Goal: Task Accomplishment & Management: Manage account settings

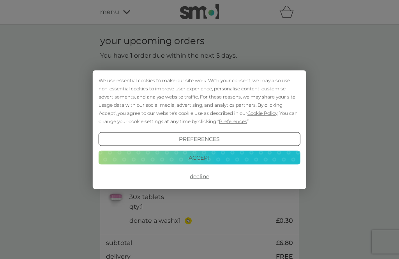
click at [213, 162] on button "Accept" at bounding box center [200, 158] width 202 height 14
click at [213, 161] on p "[STREET_ADDRESS][PERSON_NAME] edit" at bounding box center [177, 164] width 131 height 10
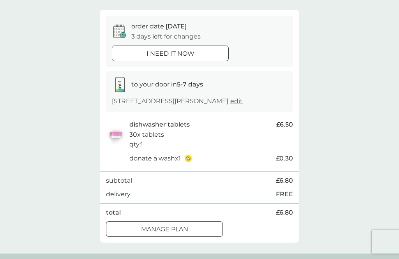
scroll to position [62, 0]
click at [193, 230] on div "Manage plan" at bounding box center [164, 230] width 116 height 10
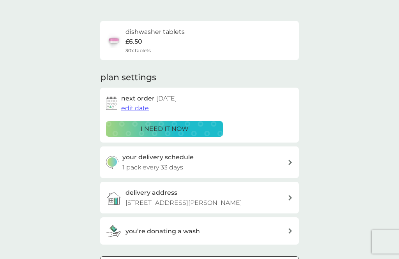
scroll to position [47, 0]
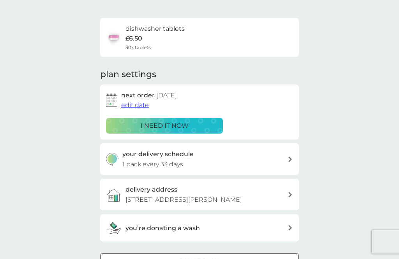
click at [155, 102] on div "next order [DATE] edit date" at bounding box center [207, 100] width 172 height 20
click at [135, 108] on button "edit date" at bounding box center [135, 105] width 28 height 10
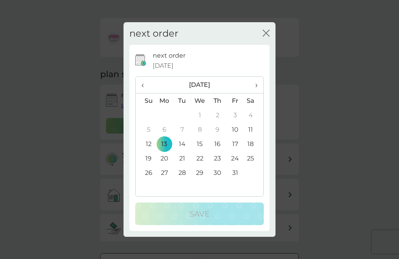
click at [169, 166] on td "20" at bounding box center [164, 158] width 18 height 14
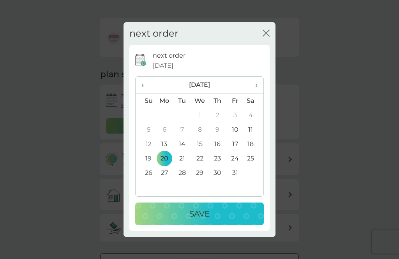
click at [209, 225] on button "Save" at bounding box center [199, 214] width 129 height 23
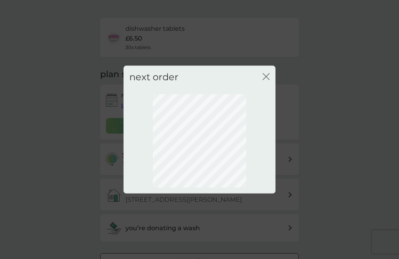
scroll to position [42, 0]
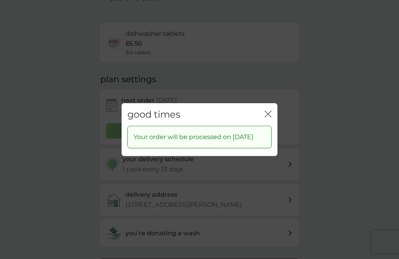
click at [264, 118] on button "close" at bounding box center [267, 114] width 7 height 8
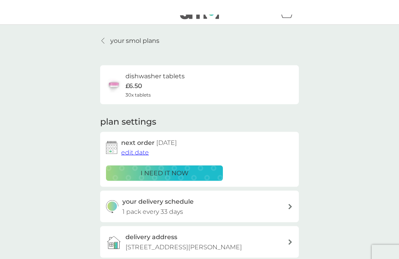
scroll to position [0, 0]
